Goal: Task Accomplishment & Management: Manage account settings

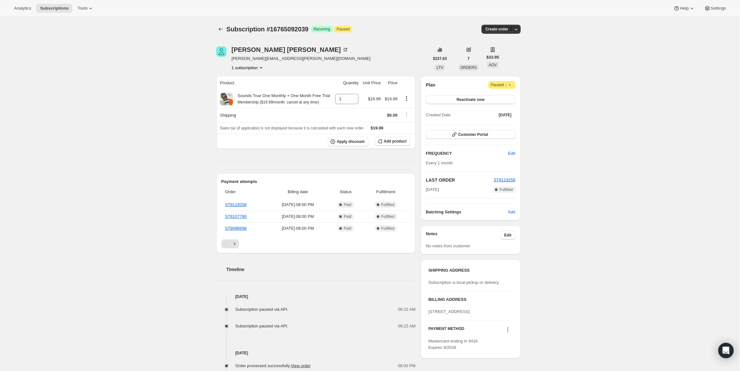
click at [509, 79] on div "Plan Attention Paused | Reactivate now Created Date [DATE] Customer Portal FREQ…" at bounding box center [471, 148] width 100 height 145
click at [506, 86] on span "Paused |" at bounding box center [502, 85] width 22 height 6
click at [493, 96] on span "Cancel subscription" at bounding box center [504, 97] width 36 height 5
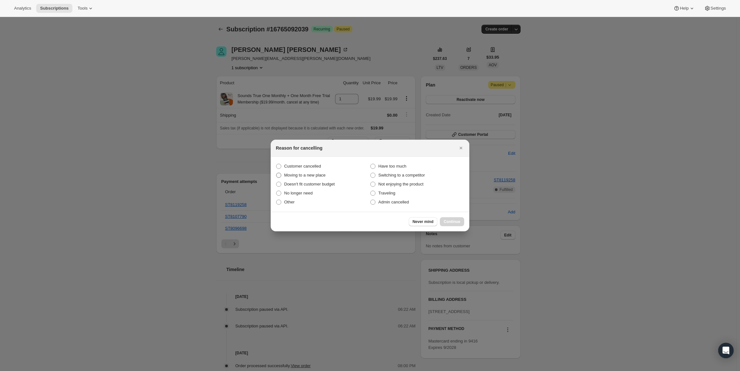
click at [294, 171] on label "Moving to a new place" at bounding box center [323, 175] width 94 height 9
click at [277, 173] on input "Moving to a new place" at bounding box center [276, 173] width 0 height 0
radio input "true"
click at [298, 164] on span "Customer cancelled" at bounding box center [302, 166] width 37 height 5
click at [277, 164] on input "Customer cancelled" at bounding box center [276, 164] width 0 height 0
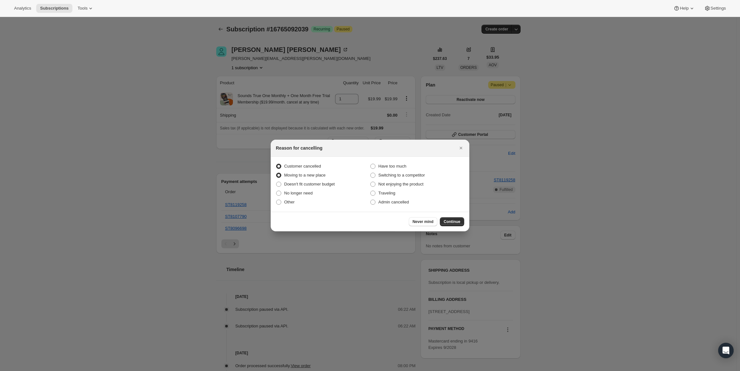
radio input "true"
radio input "false"
click at [451, 223] on span "Continue" at bounding box center [452, 221] width 17 height 5
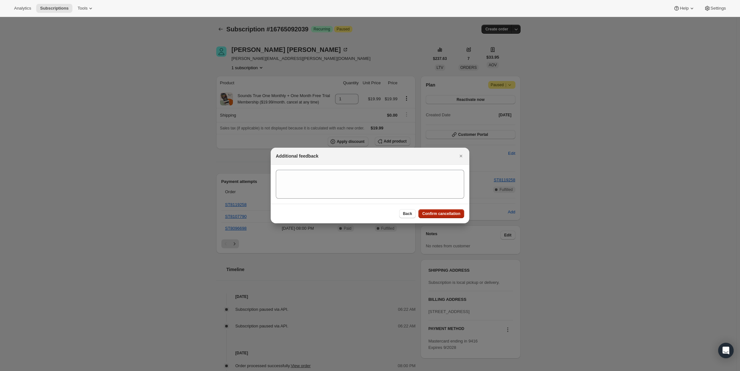
click at [447, 214] on span "Confirm cancellation" at bounding box center [441, 213] width 38 height 5
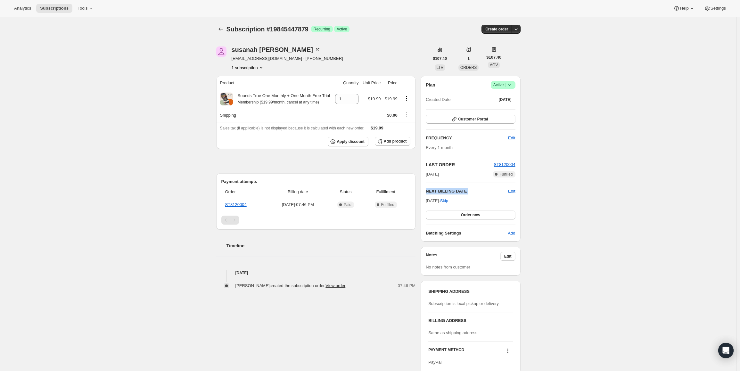
drag, startPoint x: 428, startPoint y: 200, endPoint x: 449, endPoint y: 205, distance: 21.0
click at [449, 205] on div "Sep 24, 2025 · Skip Order now" at bounding box center [470, 209] width 89 height 22
copy div "NEXT BILLING DATE Edit"
click at [502, 83] on span "Active |" at bounding box center [503, 85] width 20 height 6
click at [504, 97] on span "Pause subscription" at bounding box center [504, 97] width 35 height 5
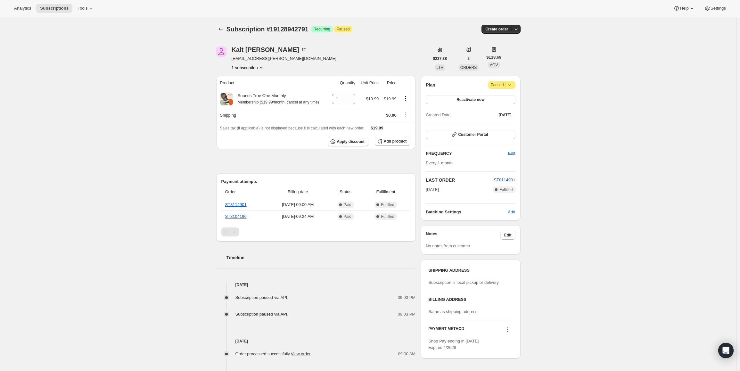
click at [503, 83] on span "Paused |" at bounding box center [502, 85] width 22 height 6
click at [502, 95] on span "Cancel subscription" at bounding box center [504, 97] width 36 height 5
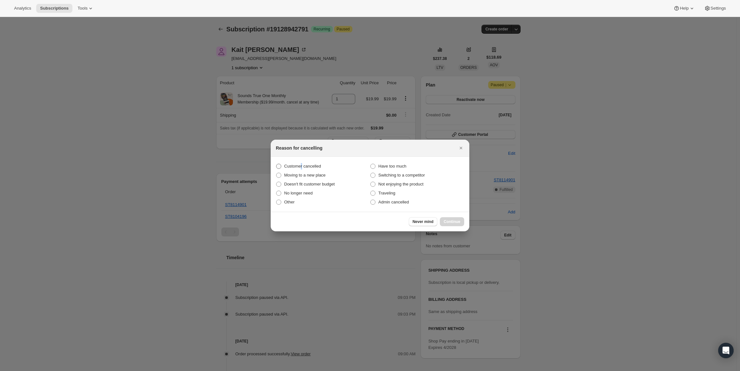
click at [301, 163] on label "Customer cancelled" at bounding box center [323, 166] width 94 height 9
click at [291, 168] on span "Customer cancelled" at bounding box center [302, 166] width 37 height 5
click at [277, 164] on input "Customer cancelled" at bounding box center [276, 164] width 0 height 0
radio input "true"
click at [456, 224] on button "Continue" at bounding box center [452, 221] width 24 height 9
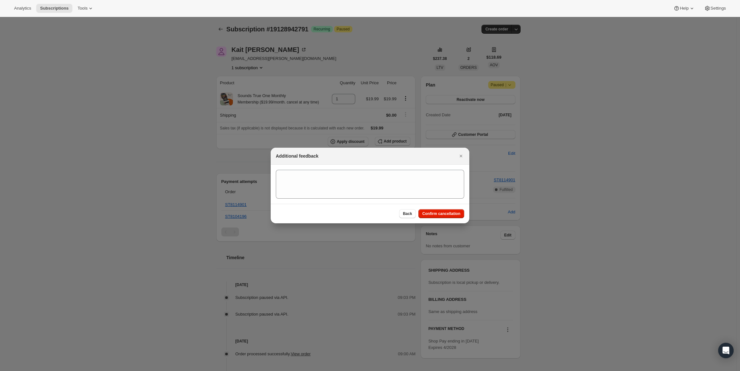
click at [453, 218] on div "Back Confirm cancellation" at bounding box center [370, 214] width 199 height 20
click at [461, 214] on button "Confirm cancellation" at bounding box center [442, 213] width 46 height 9
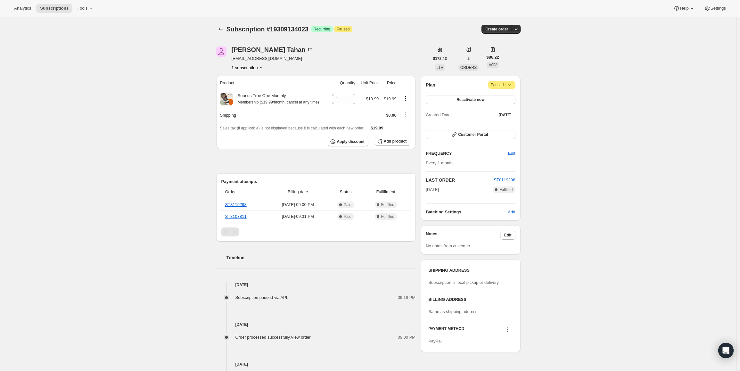
click at [503, 82] on span "Paused |" at bounding box center [502, 85] width 22 height 6
click at [509, 98] on span "Cancel subscription" at bounding box center [504, 97] width 36 height 5
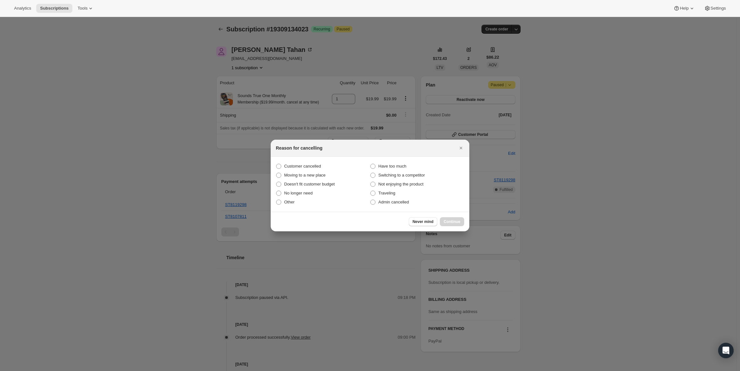
click at [304, 162] on section "Customer cancelled Have too much Moving to a new place Switching to a competito…" at bounding box center [370, 184] width 199 height 55
click at [306, 164] on span "Customer cancelled" at bounding box center [302, 166] width 37 height 5
click at [277, 164] on input "Customer cancelled" at bounding box center [276, 164] width 0 height 0
radio input "true"
click at [440, 217] on div "Never mind Continue" at bounding box center [436, 221] width 55 height 9
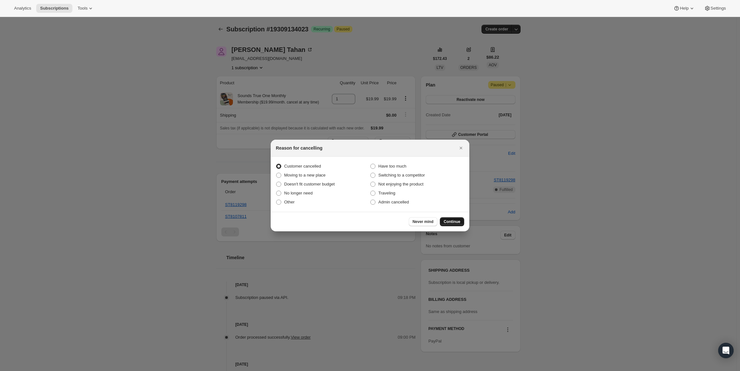
click at [444, 220] on button "Continue" at bounding box center [452, 221] width 24 height 9
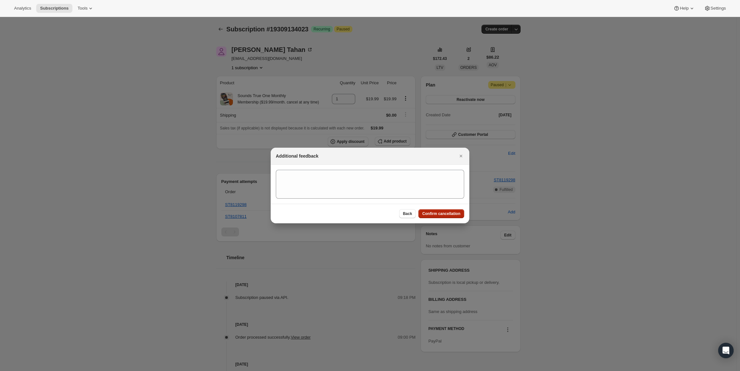
click at [445, 214] on span "Confirm cancellation" at bounding box center [441, 213] width 38 height 5
